Goal: Transaction & Acquisition: Download file/media

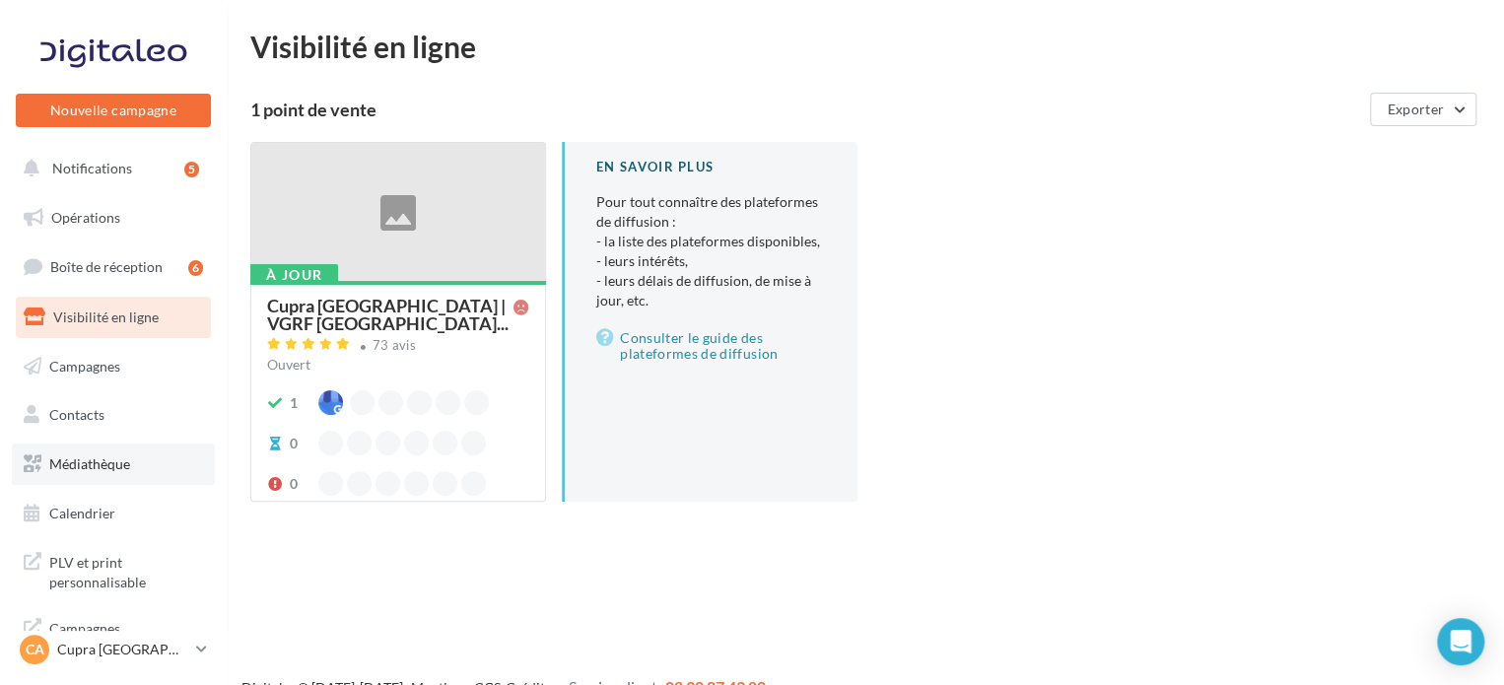
click at [83, 474] on link "Médiathèque" at bounding box center [113, 463] width 203 height 41
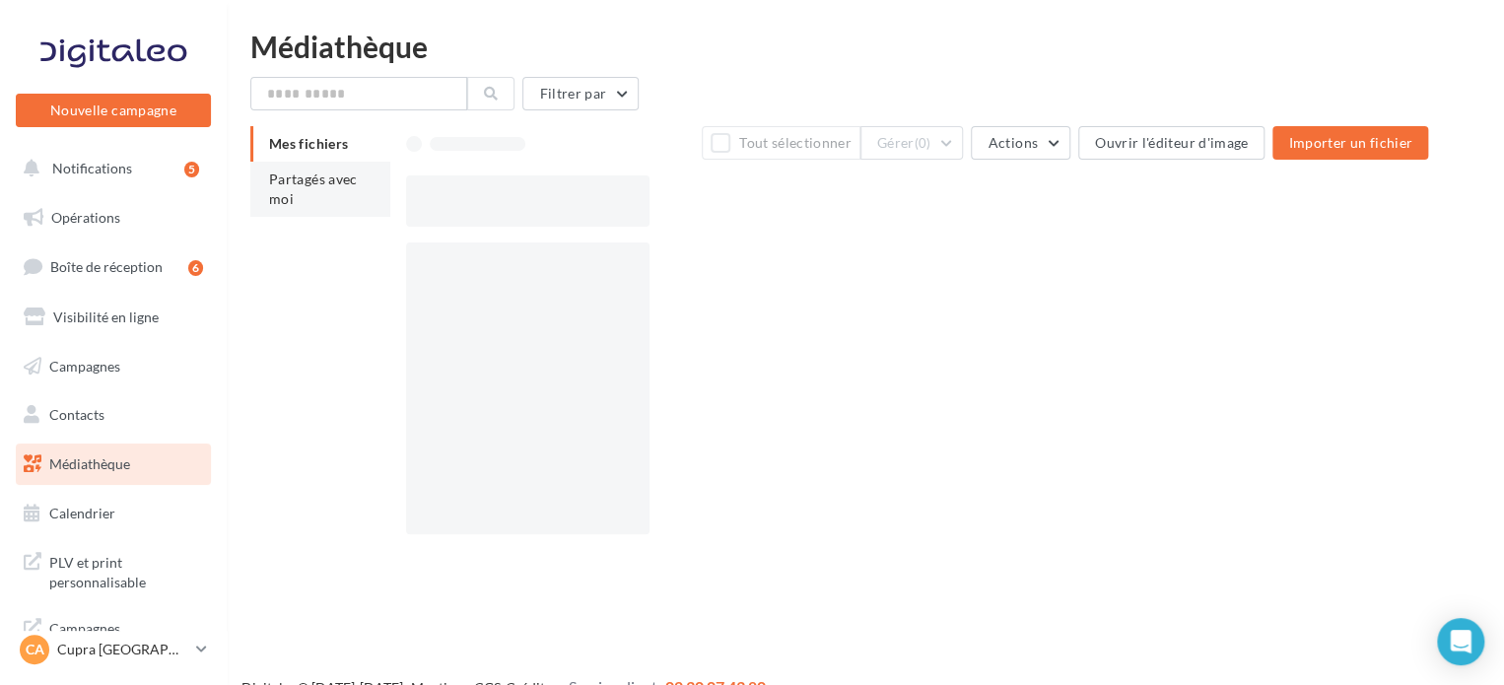
click at [307, 198] on li "Partagés avec moi" at bounding box center [320, 189] width 140 height 55
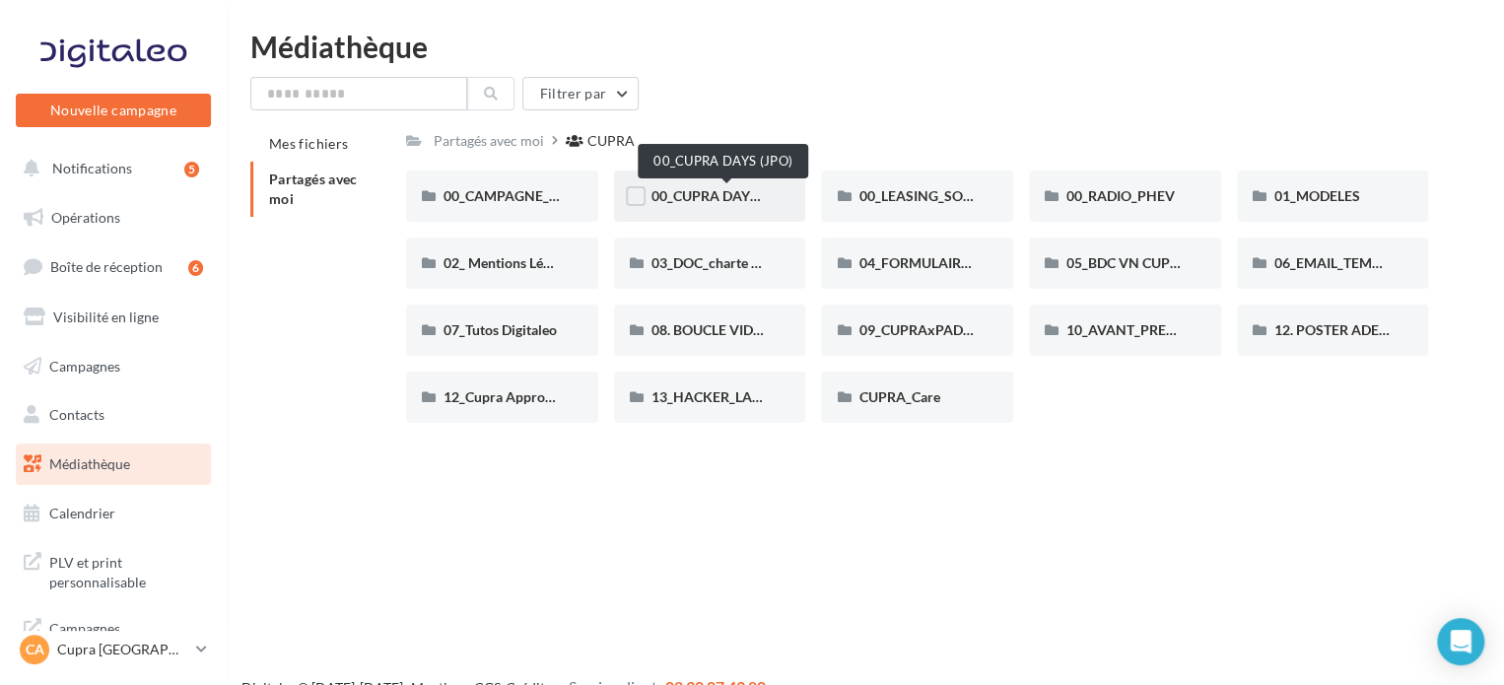
click at [728, 198] on span "00_CUPRA DAYS (JPO)" at bounding box center [722, 195] width 143 height 17
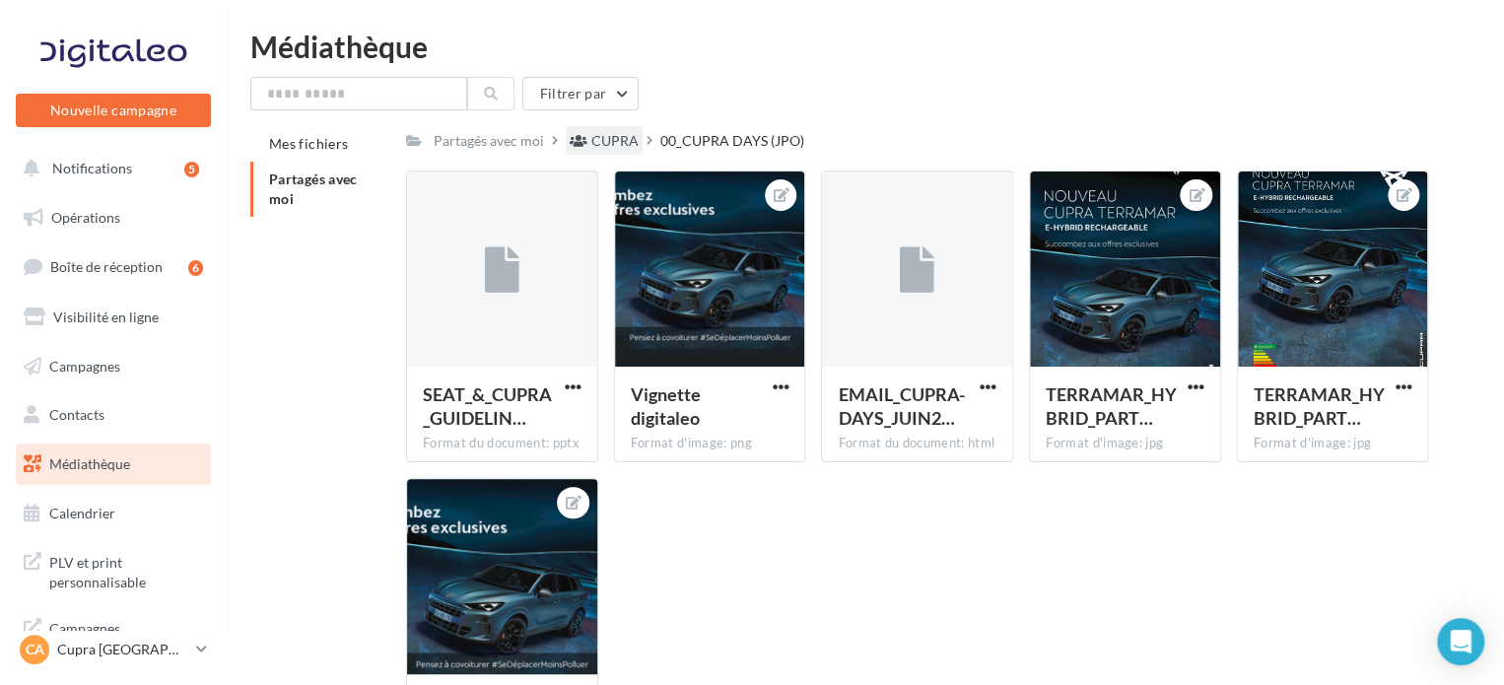
click at [598, 136] on div "CUPRA" at bounding box center [614, 141] width 47 height 20
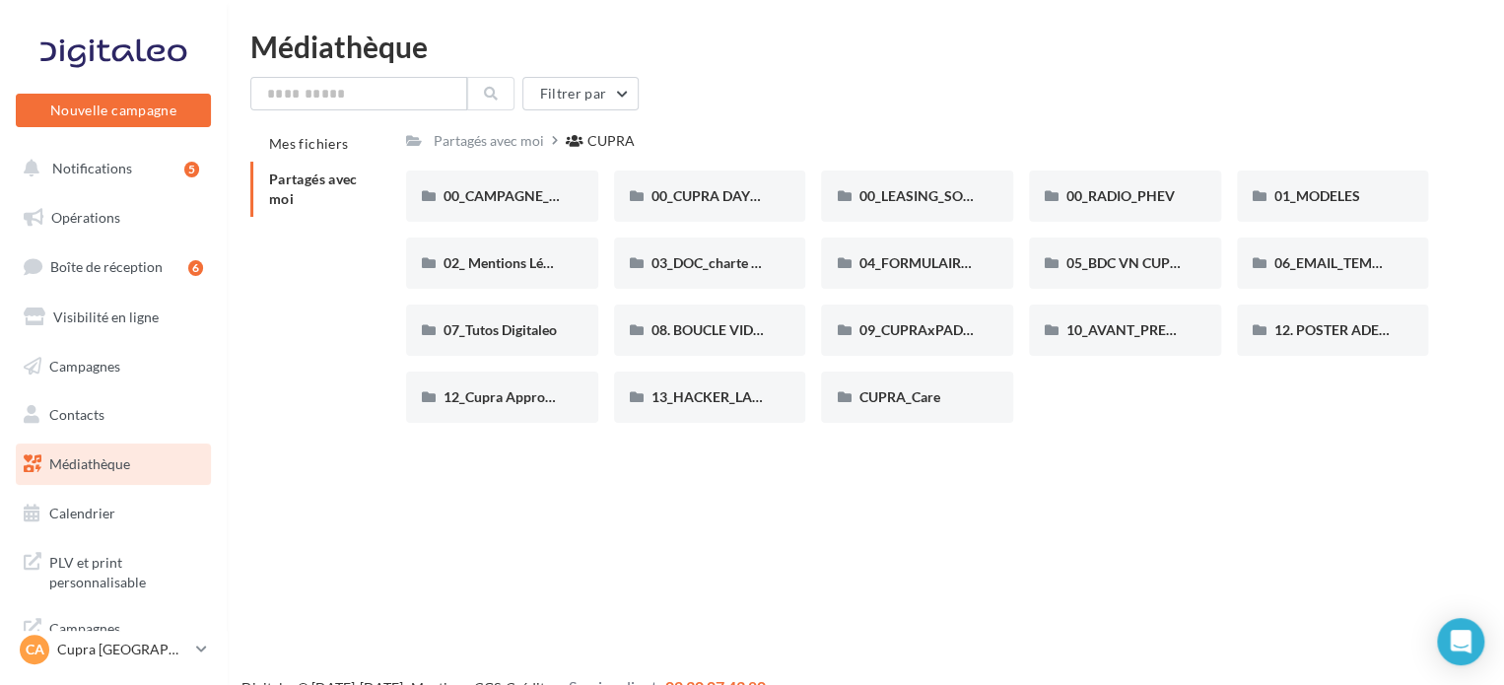
click at [1190, 429] on div "00_CAMPAGNE_OCTOBRE 00_CAMPAGNE_OCTOBRE 00_CUPRA DAYS (JPO) 00_CUPRA DAYS ([GEO…" at bounding box center [925, 304] width 1038 height 268
click at [1308, 193] on span "01_MODELES" at bounding box center [1317, 195] width 86 height 17
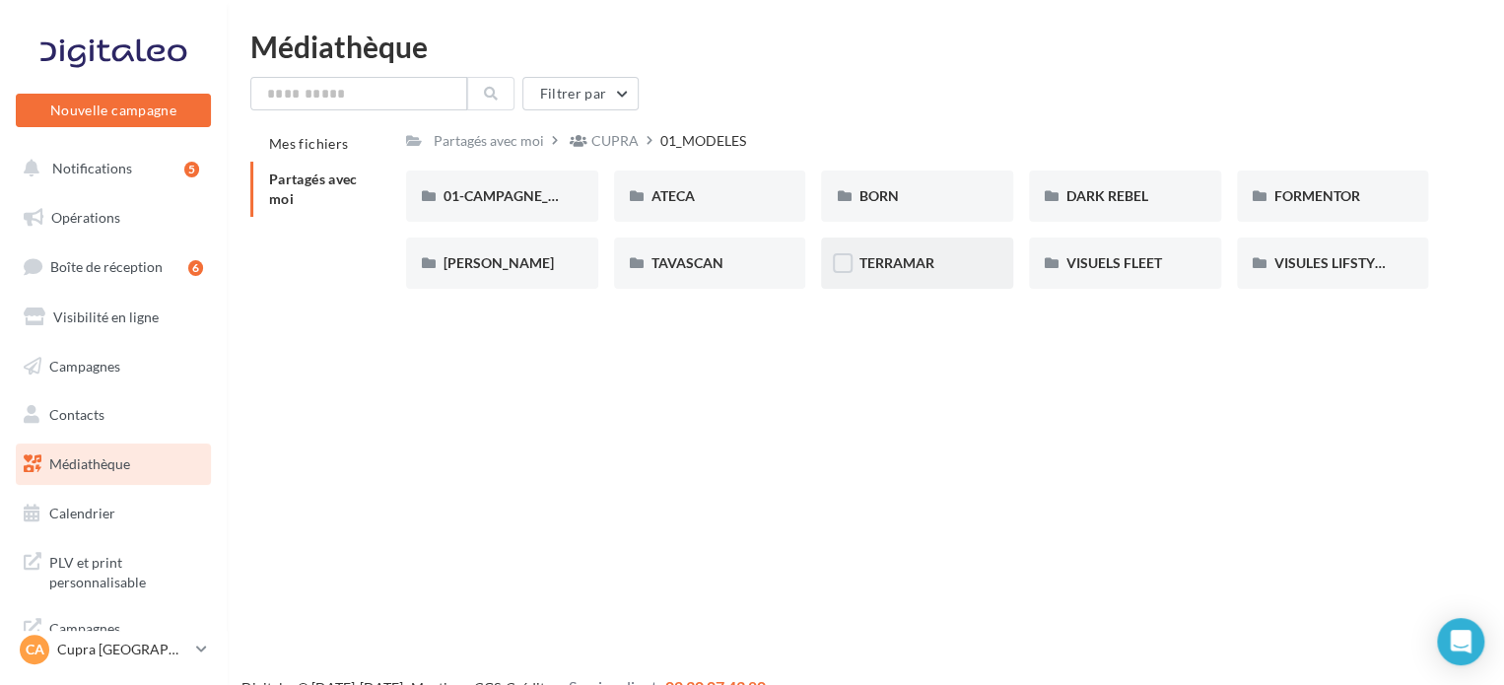
click at [903, 260] on span "TERRAMAR" at bounding box center [895, 262] width 75 height 17
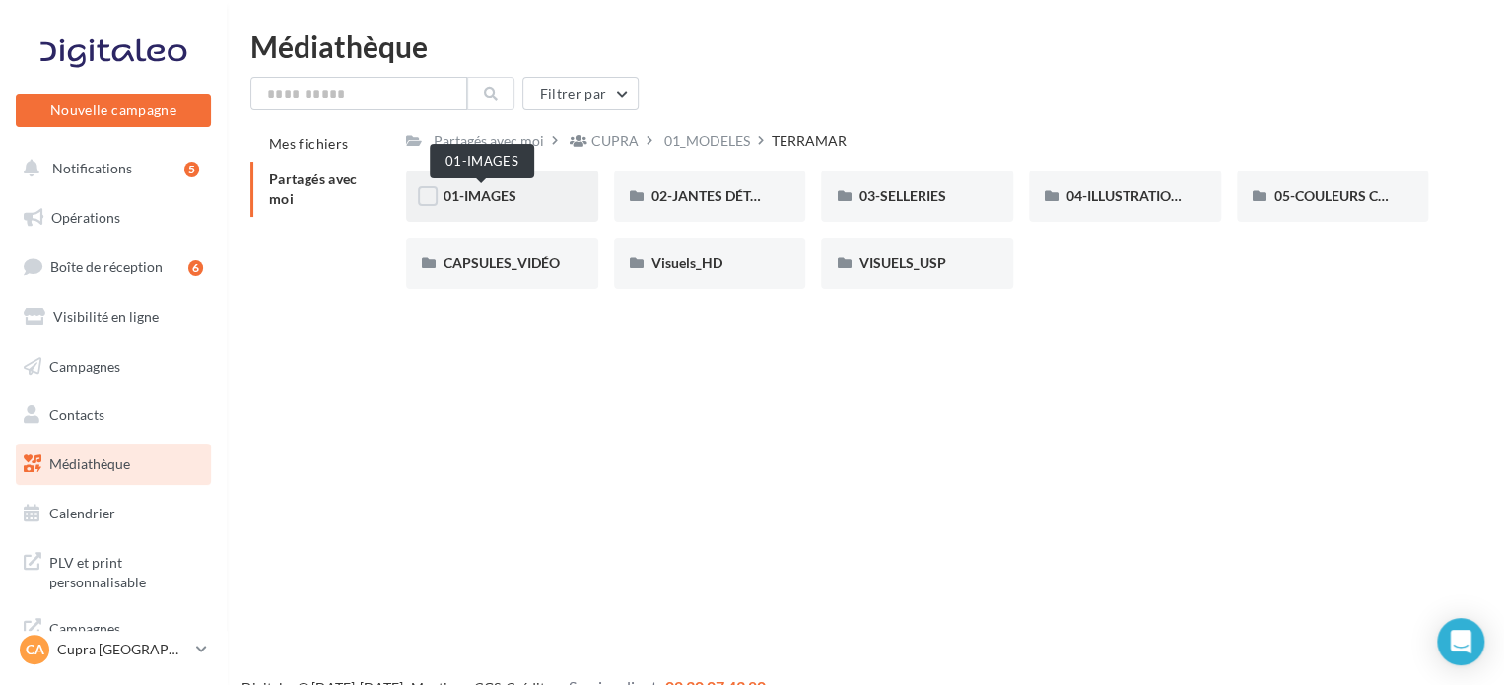
click at [473, 193] on span "01-IMAGES" at bounding box center [479, 195] width 73 height 17
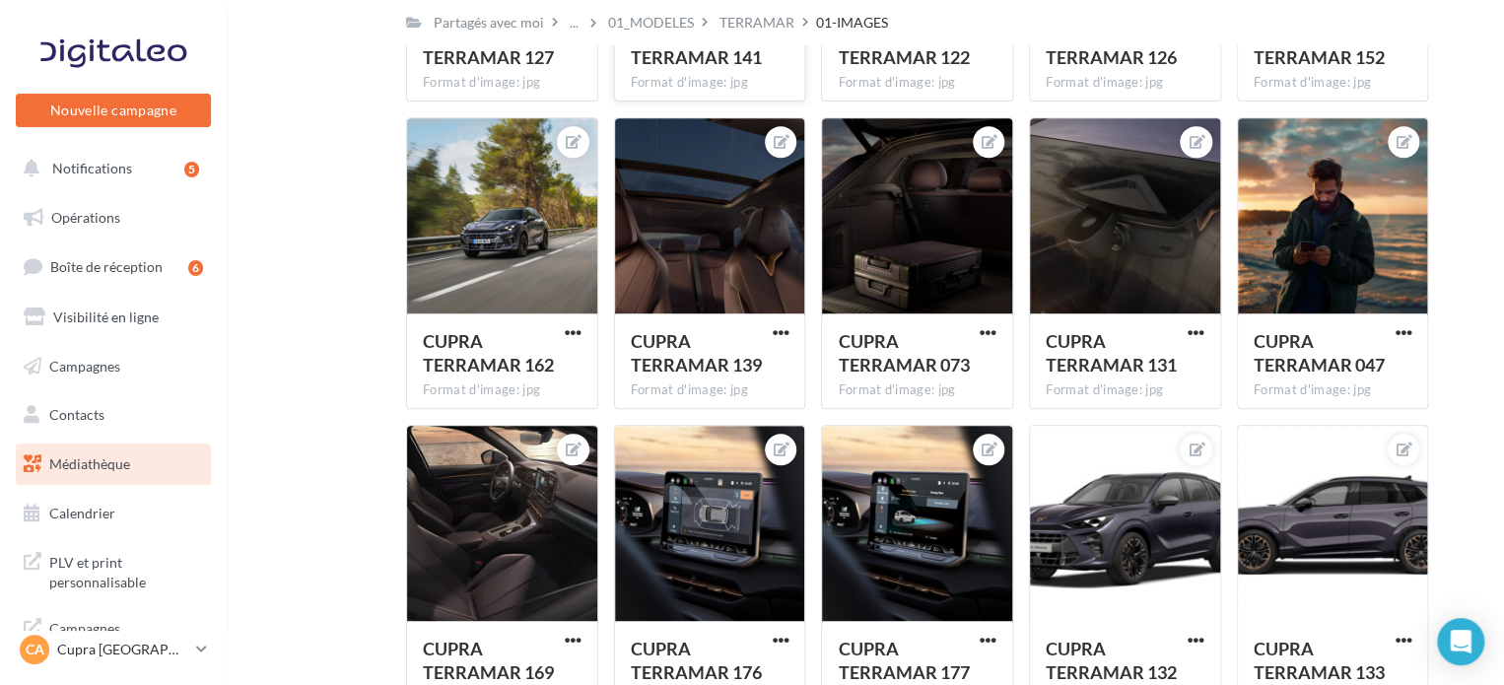
scroll to position [394, 0]
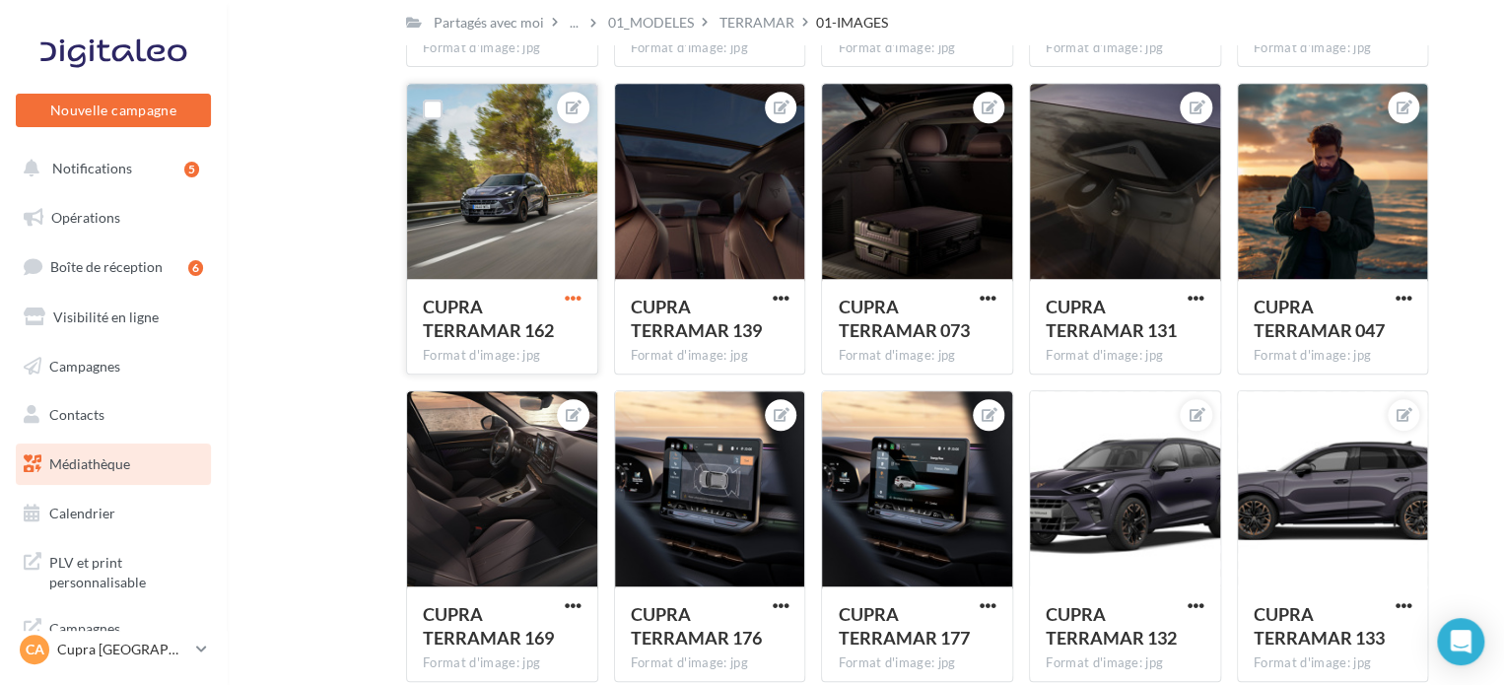
click at [574, 295] on span "button" at bounding box center [573, 298] width 17 height 17
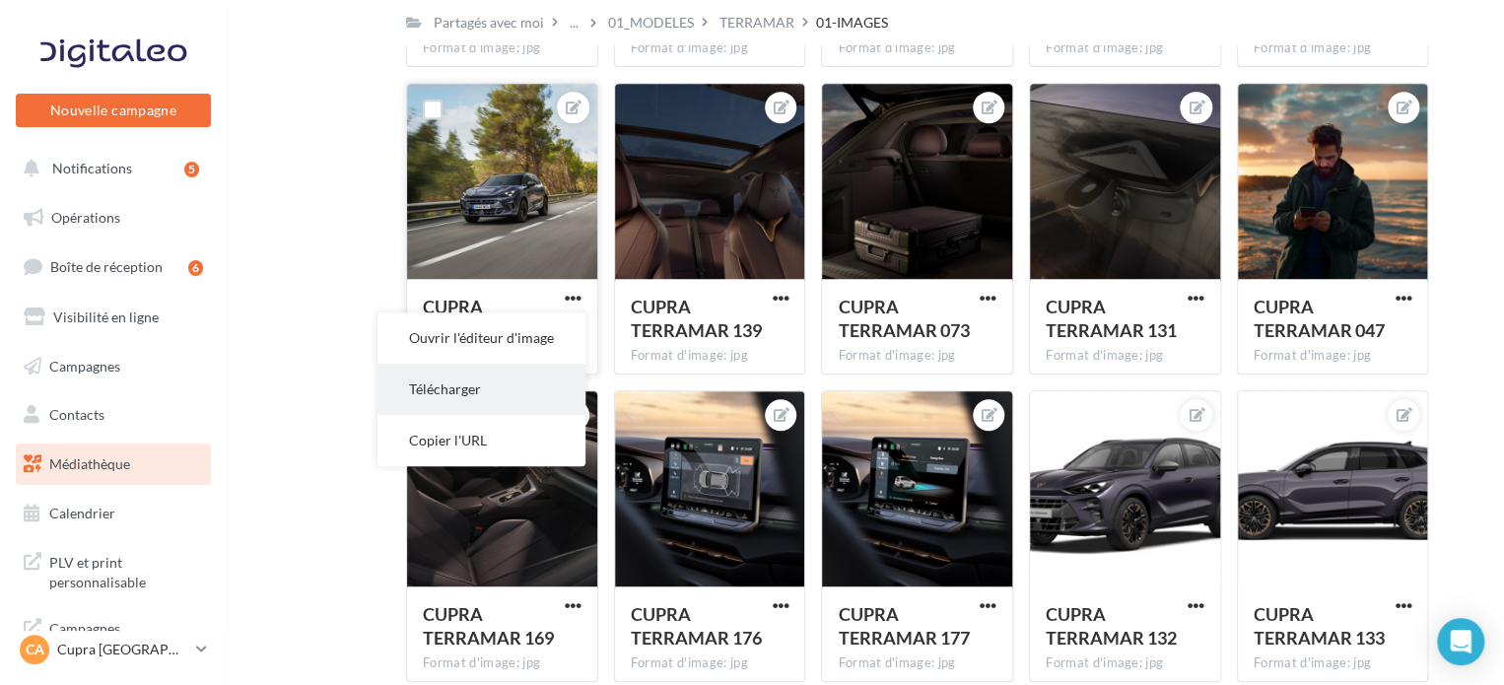
click at [460, 389] on button "Télécharger" at bounding box center [481, 389] width 208 height 51
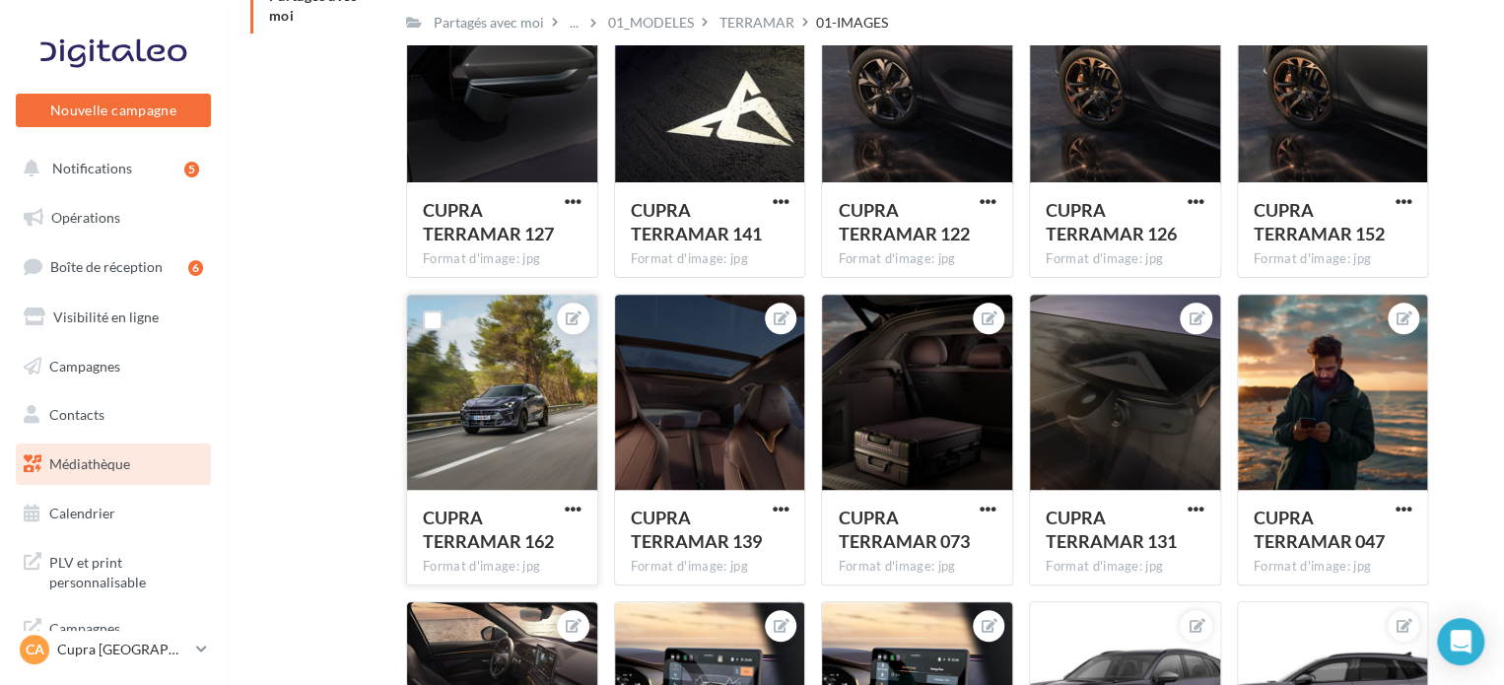
scroll to position [99, 0]
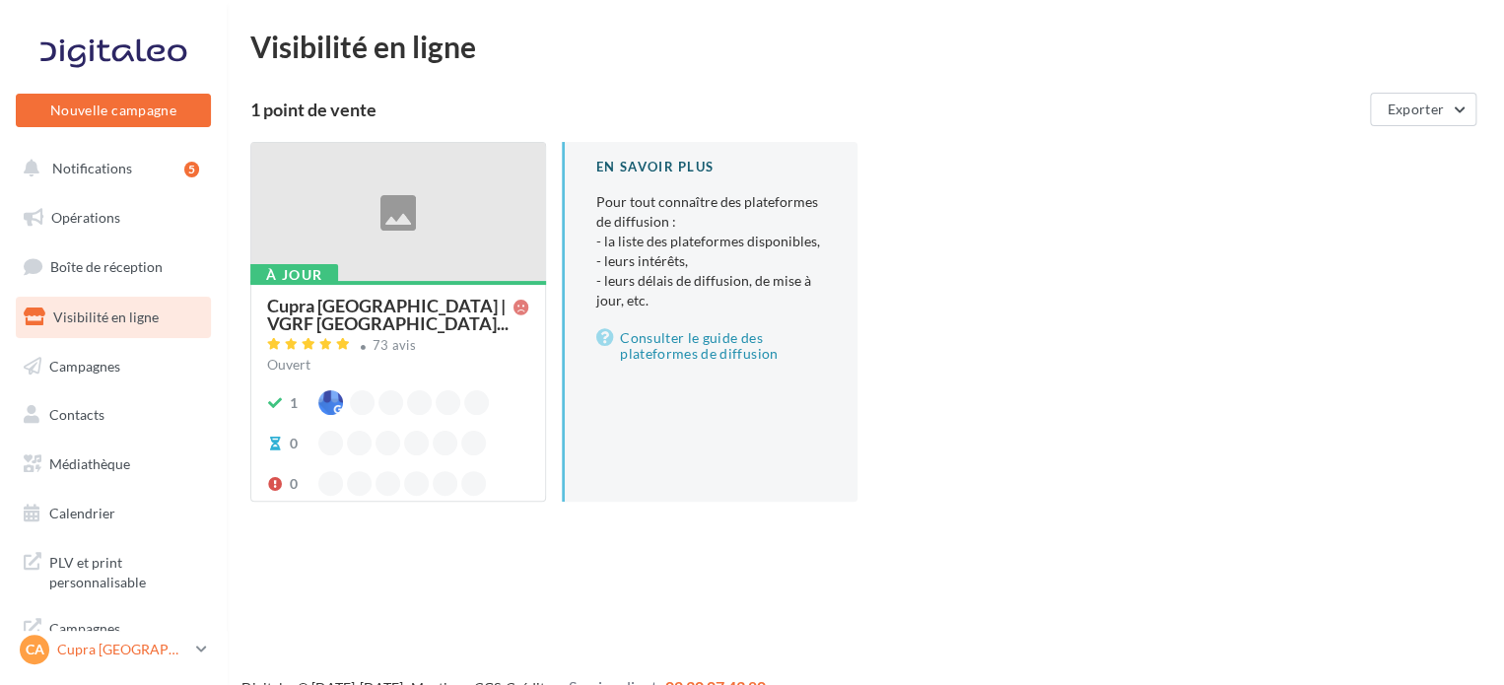
click at [94, 659] on div "CA Cupra Amiens cupra_amiens" at bounding box center [104, 650] width 169 height 30
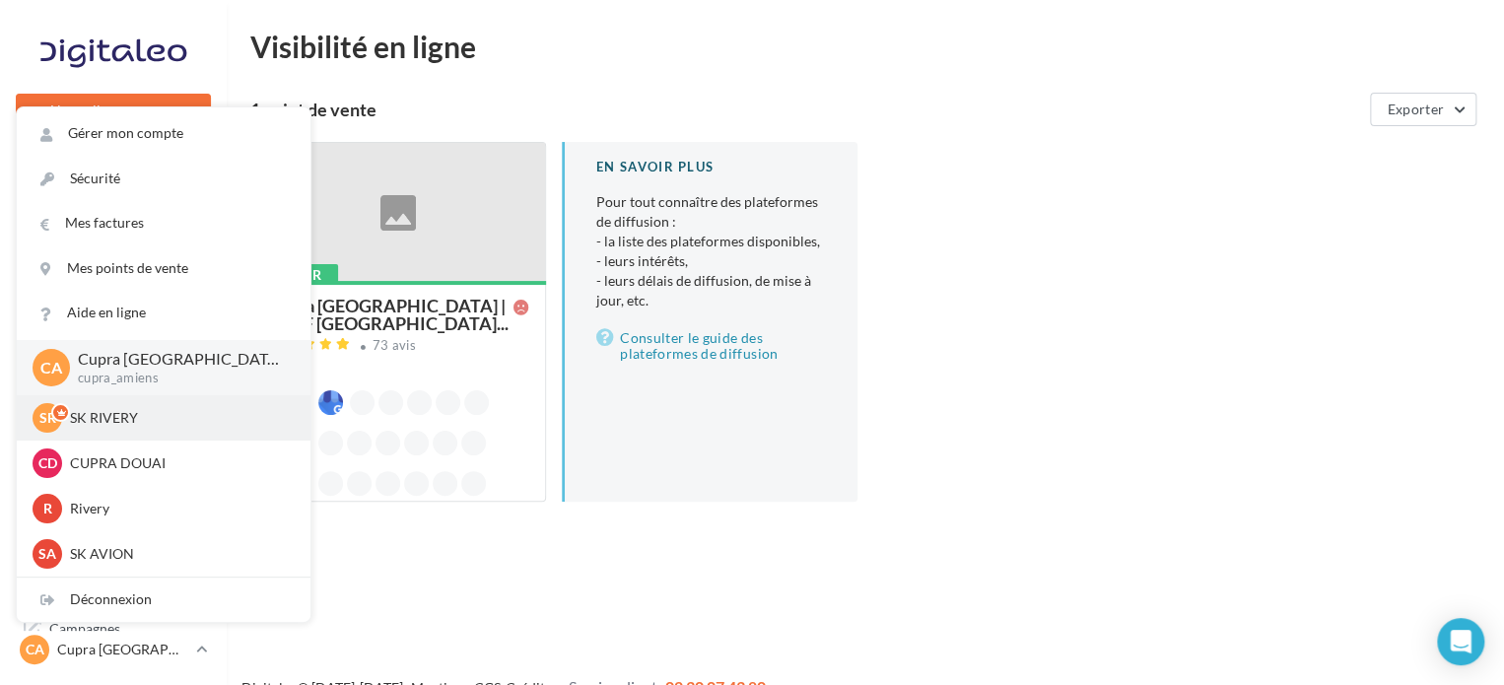
click at [67, 417] on icon at bounding box center [69, 413] width 25 height 10
